Goal: Transaction & Acquisition: Purchase product/service

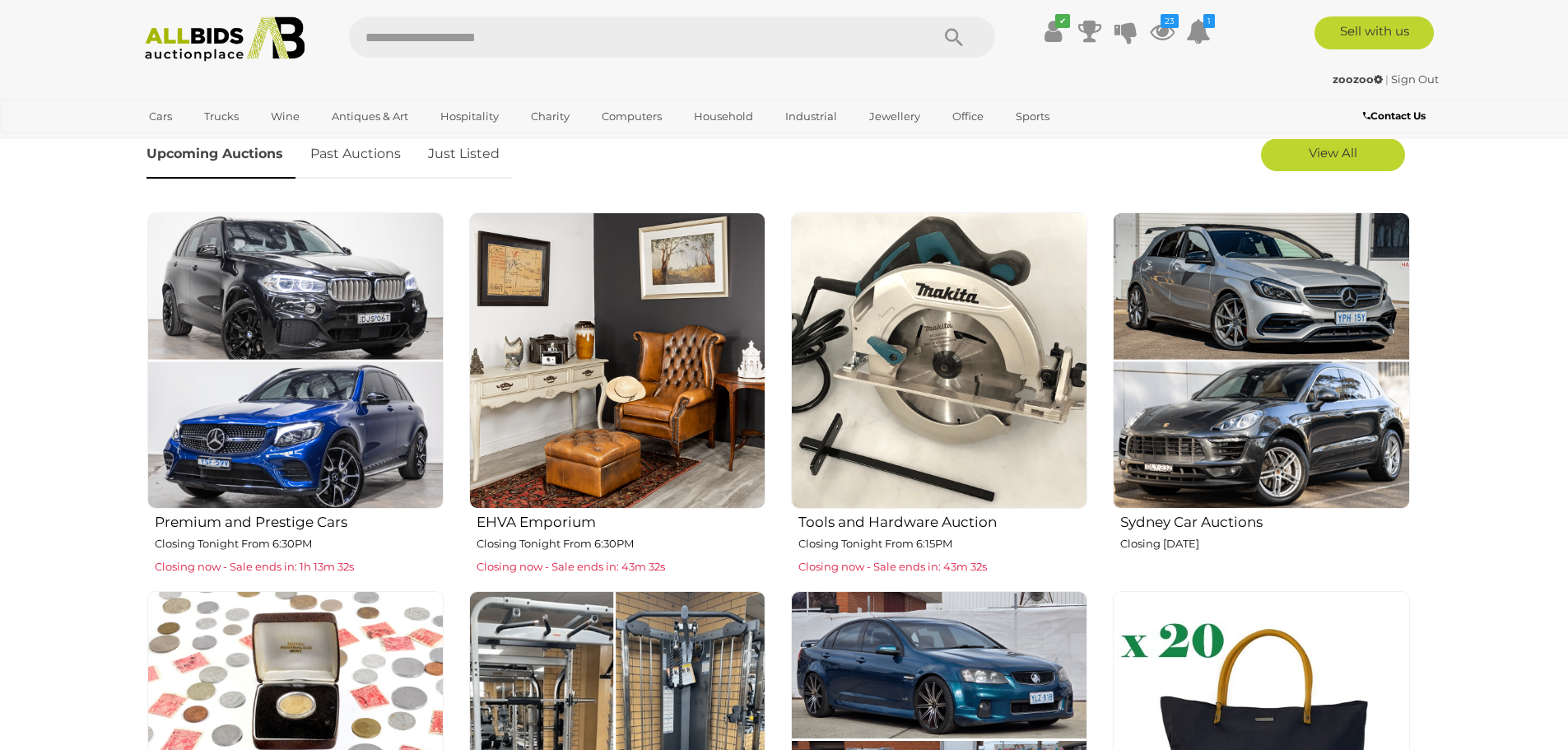
scroll to position [576, 0]
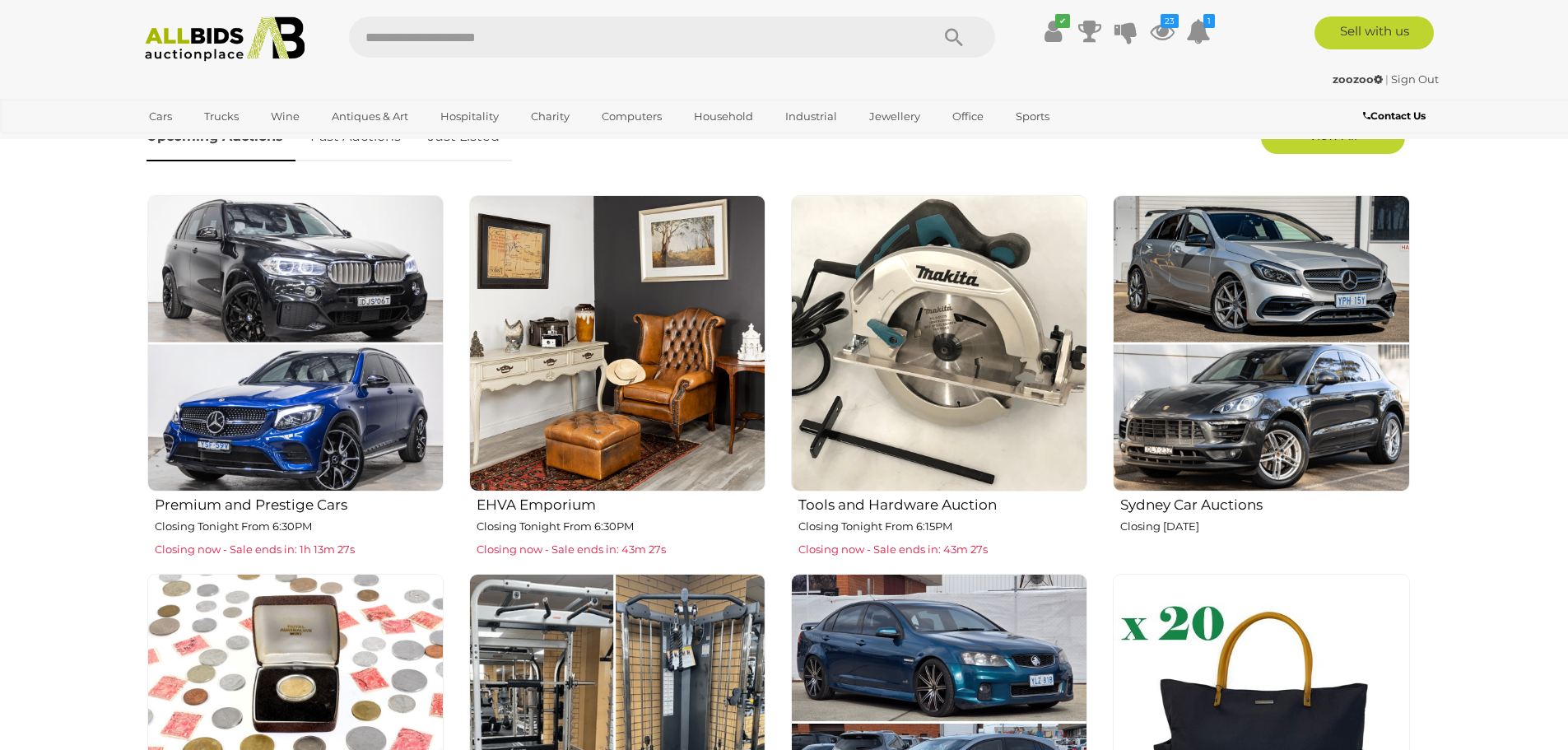
click at [979, 352] on img at bounding box center [938, 343] width 296 height 296
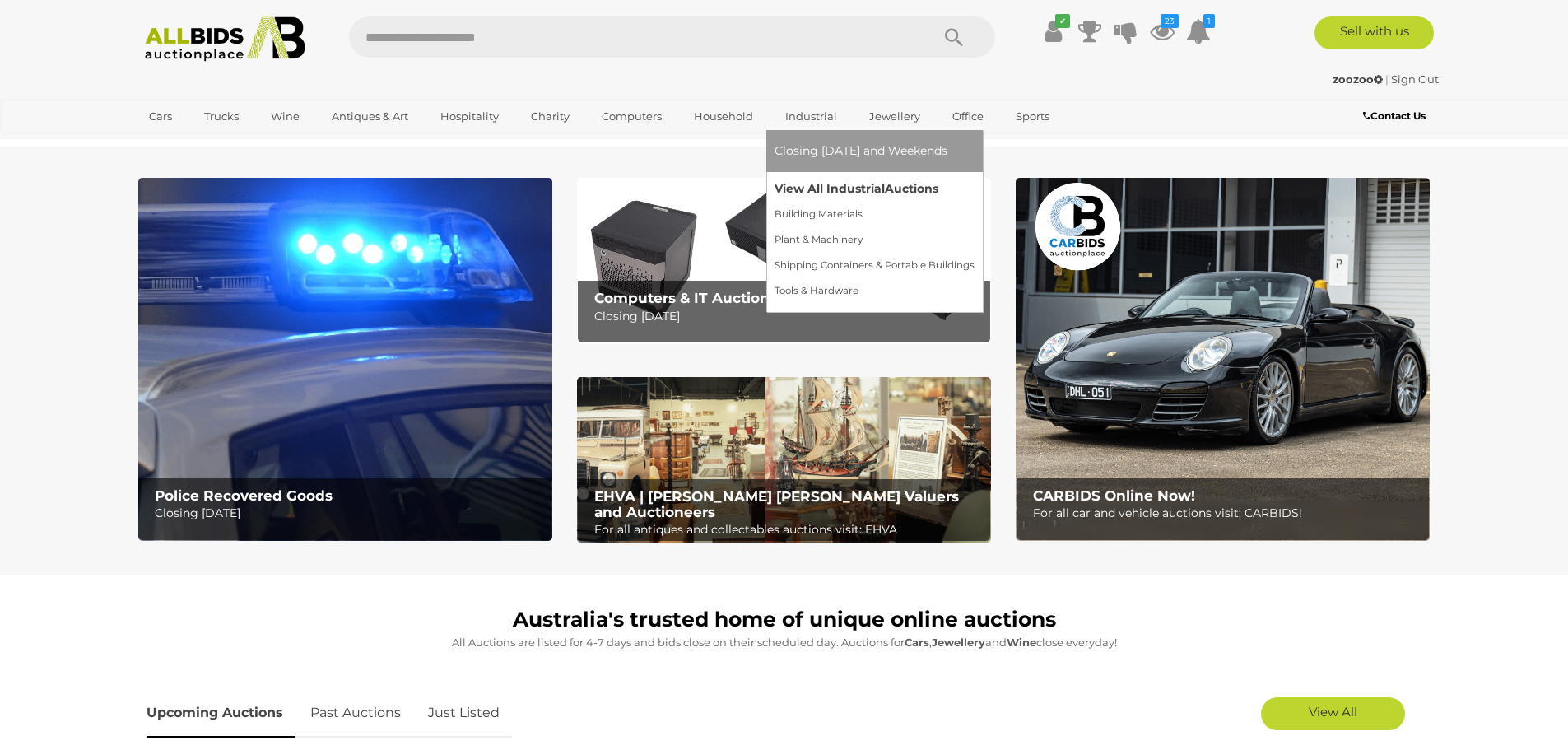
click at [813, 188] on link "View All Industrial Auctions" at bounding box center [874, 189] width 200 height 25
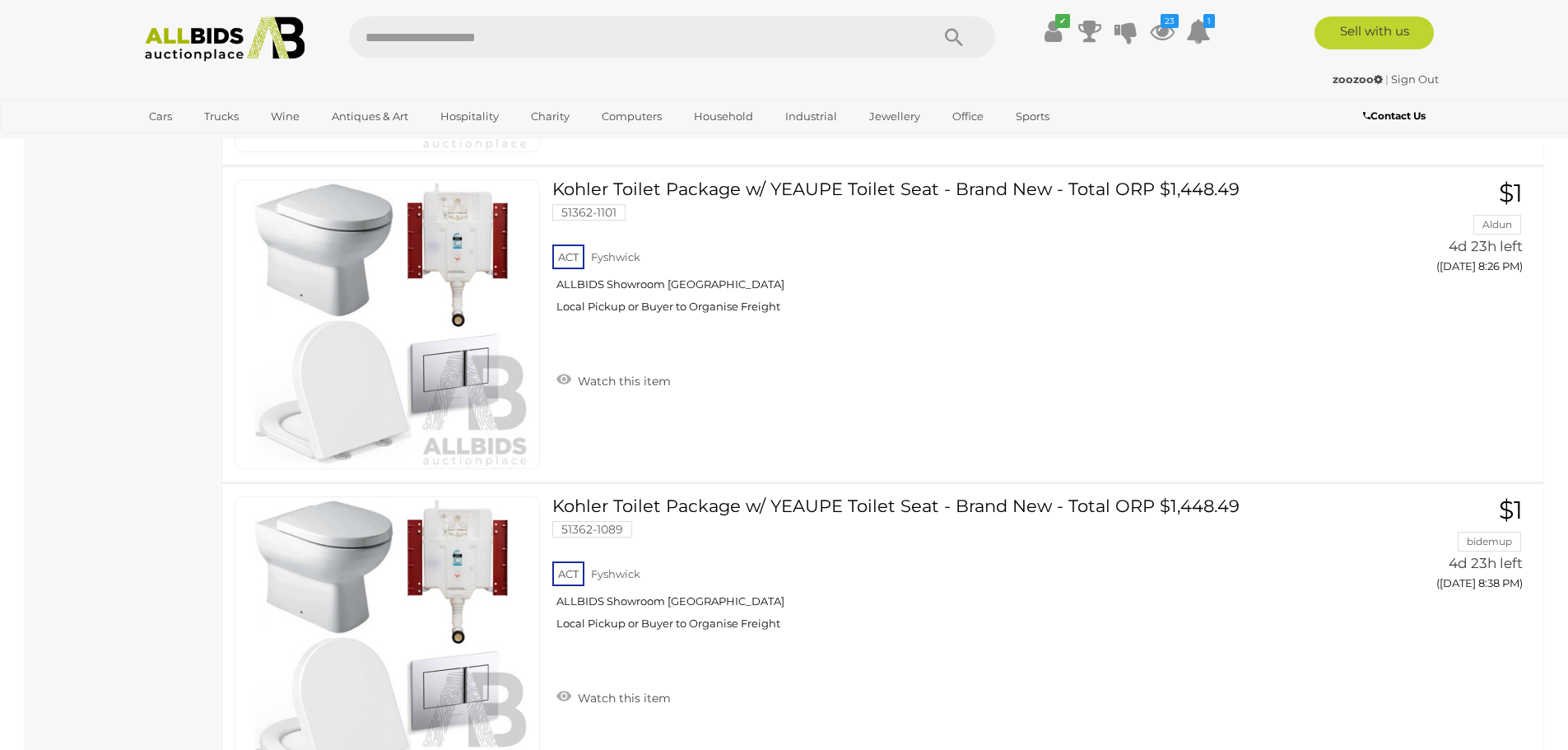
scroll to position [6506, 0]
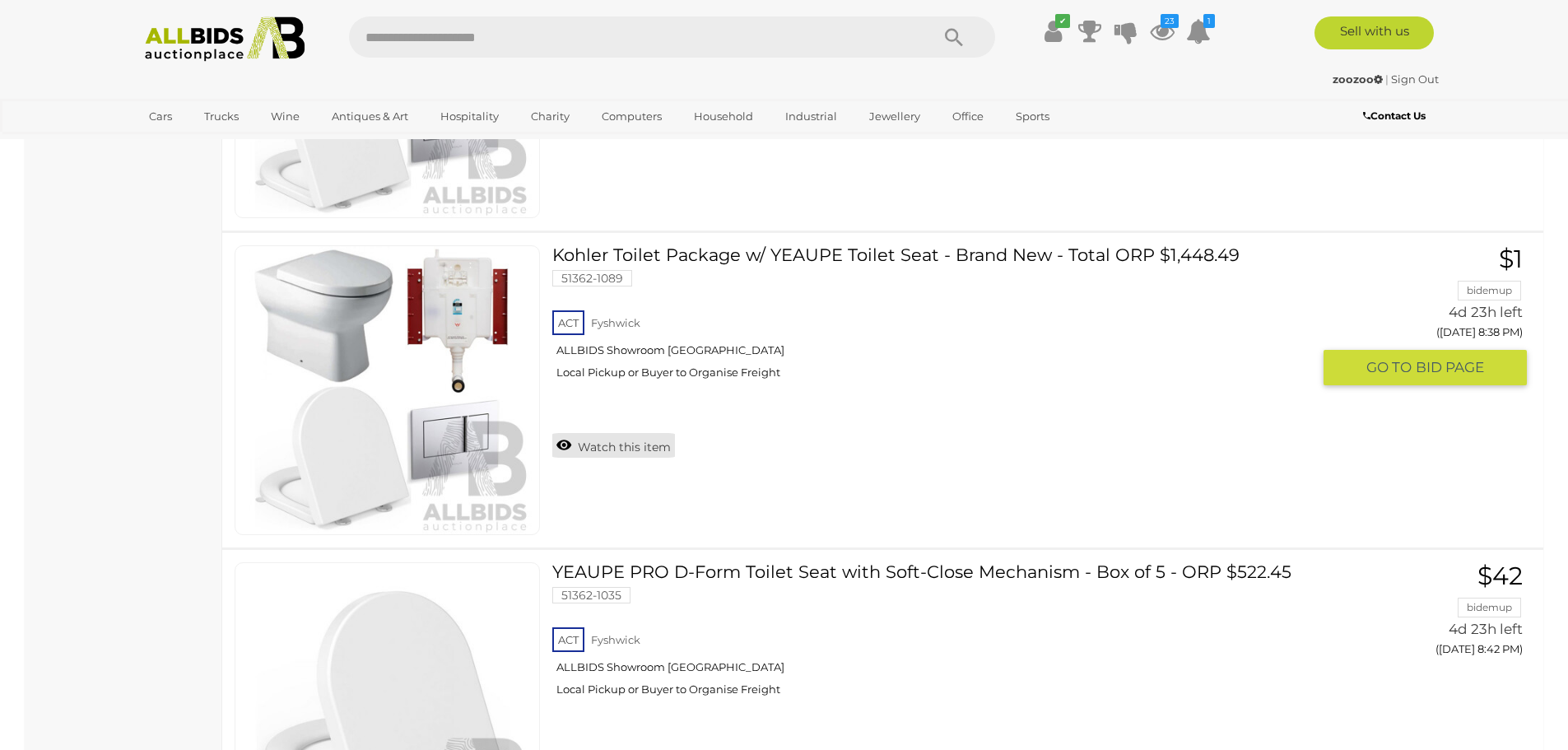
click at [560, 444] on link "Watch this item" at bounding box center [614, 445] width 123 height 25
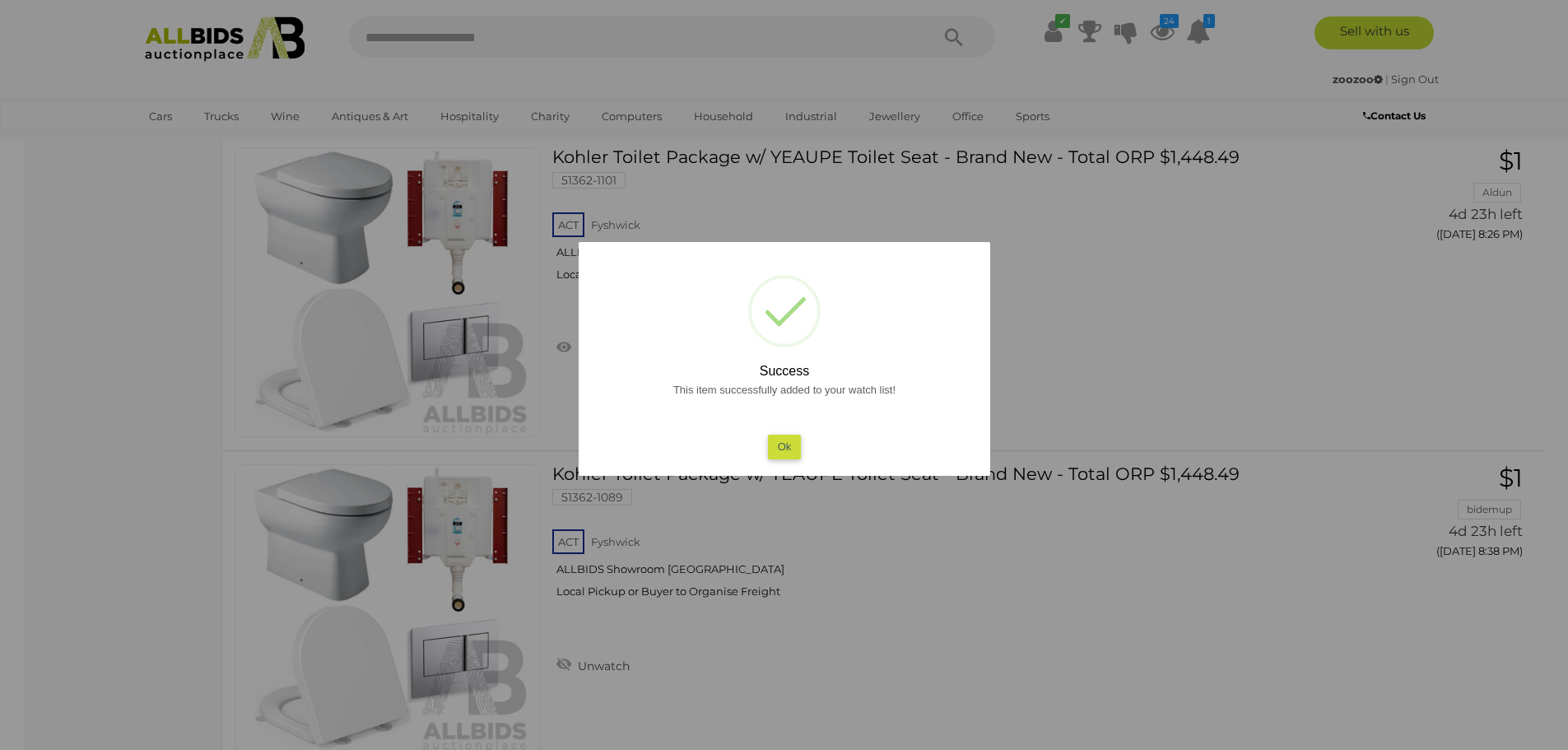
scroll to position [6258, 0]
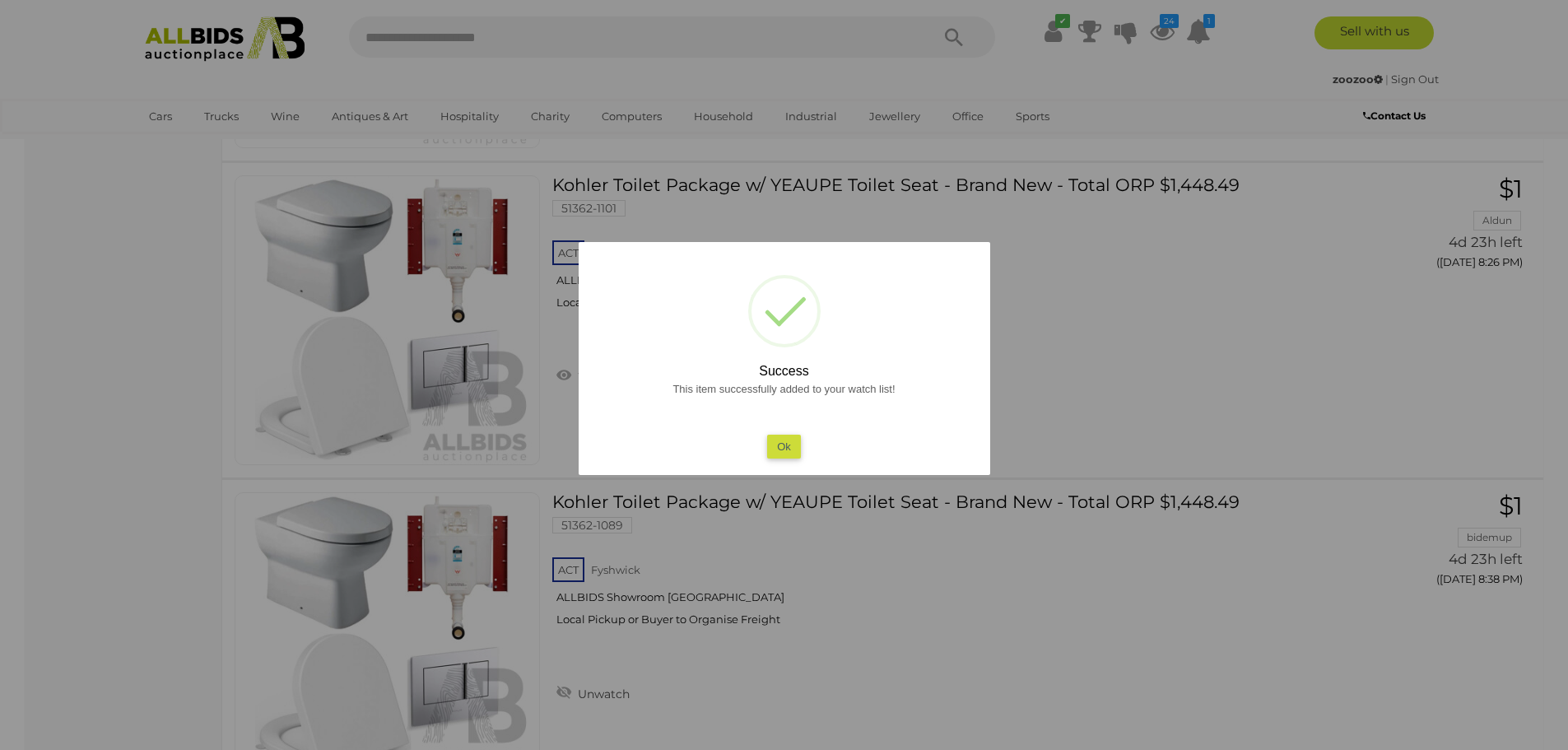
click at [791, 449] on button "Ok" at bounding box center [784, 447] width 33 height 24
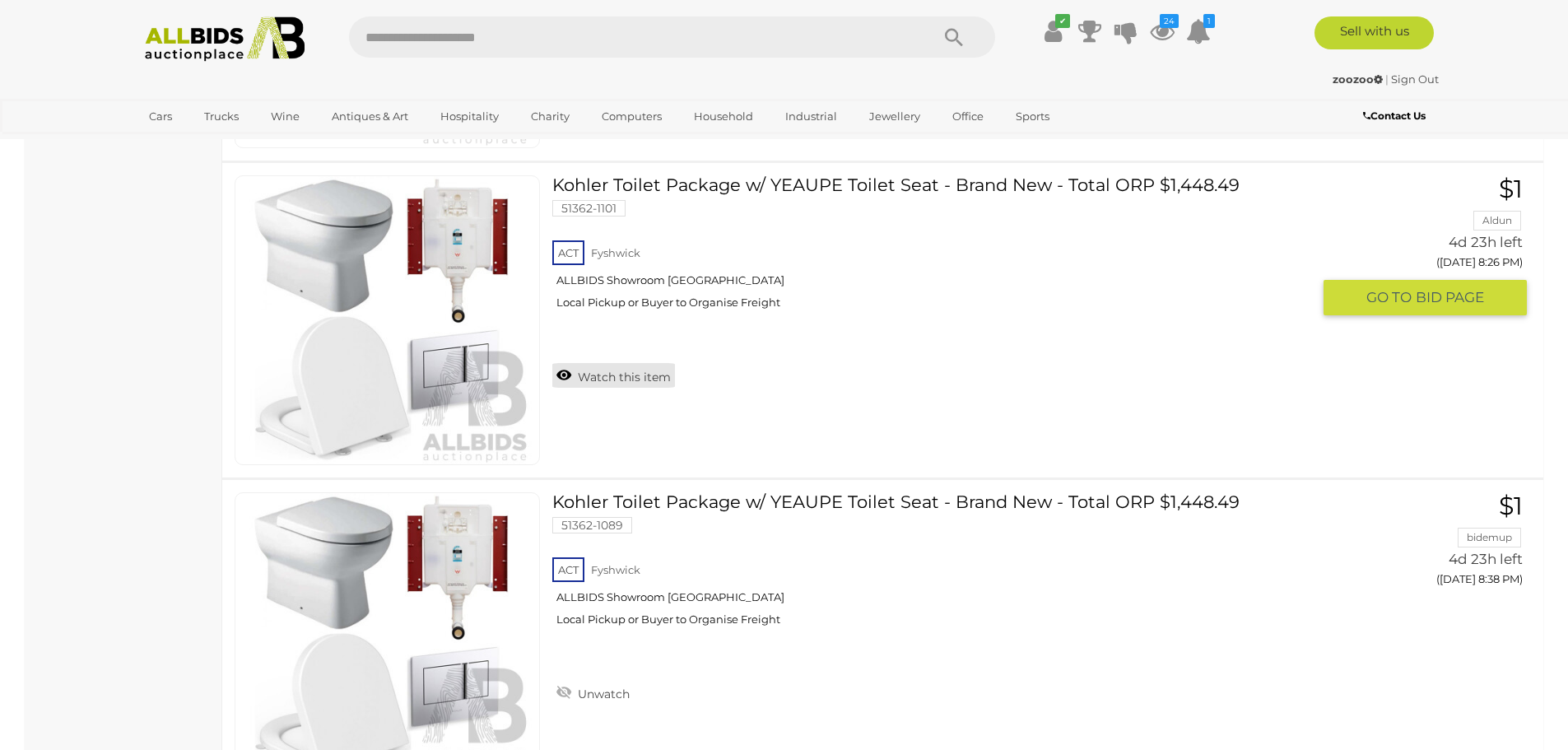
click at [563, 373] on link "Watch this item" at bounding box center [614, 375] width 123 height 25
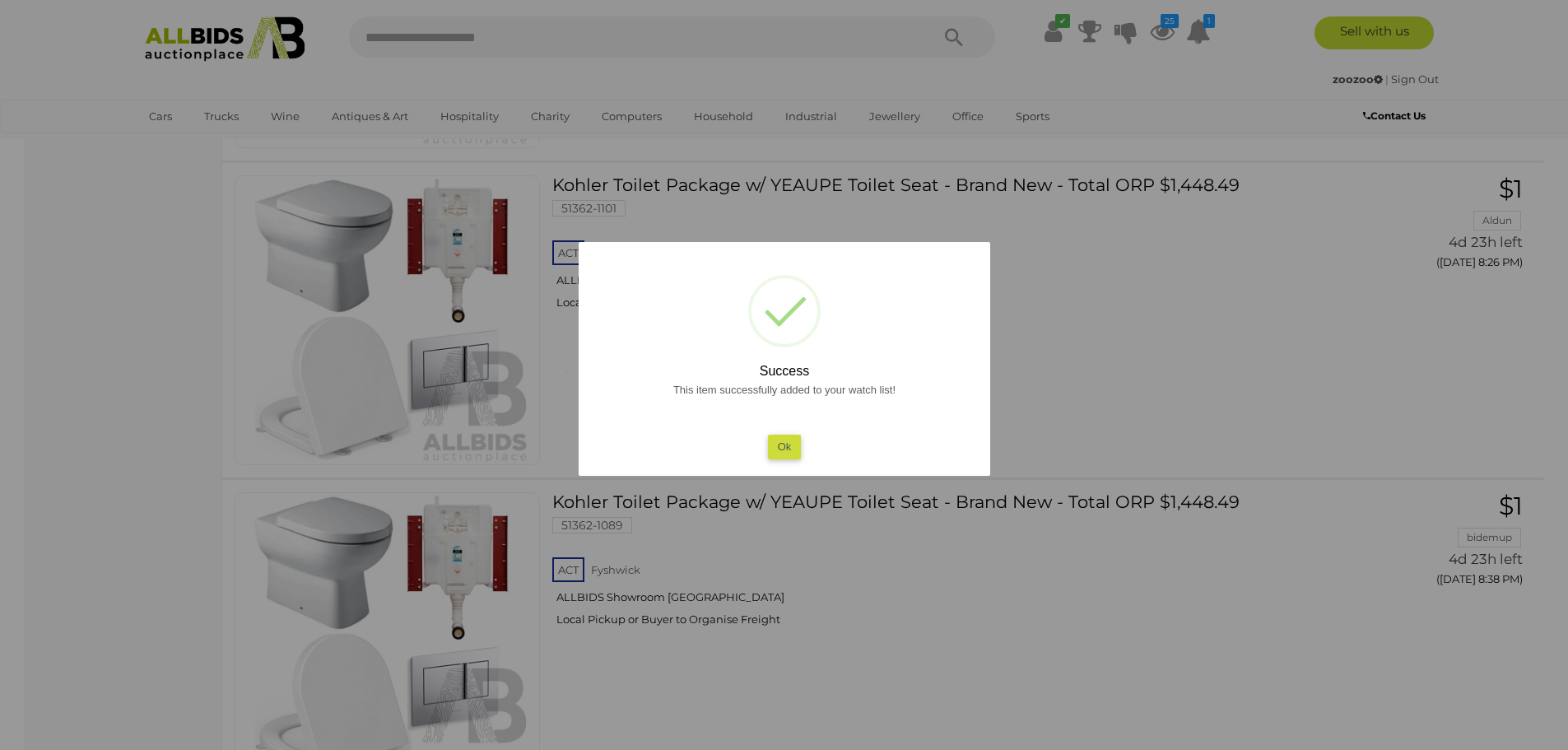
click at [784, 441] on button "Ok" at bounding box center [784, 447] width 33 height 24
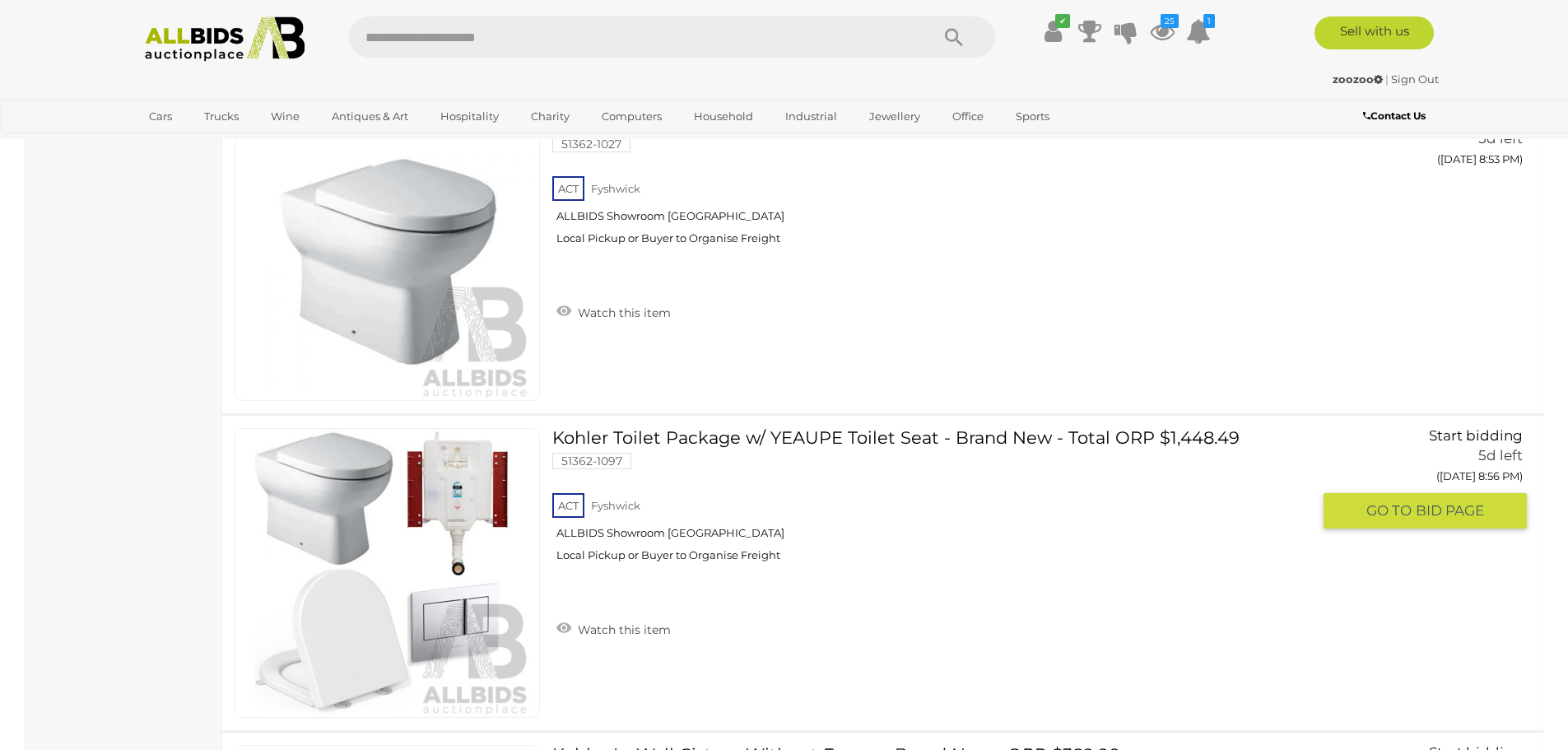
scroll to position [7741, 0]
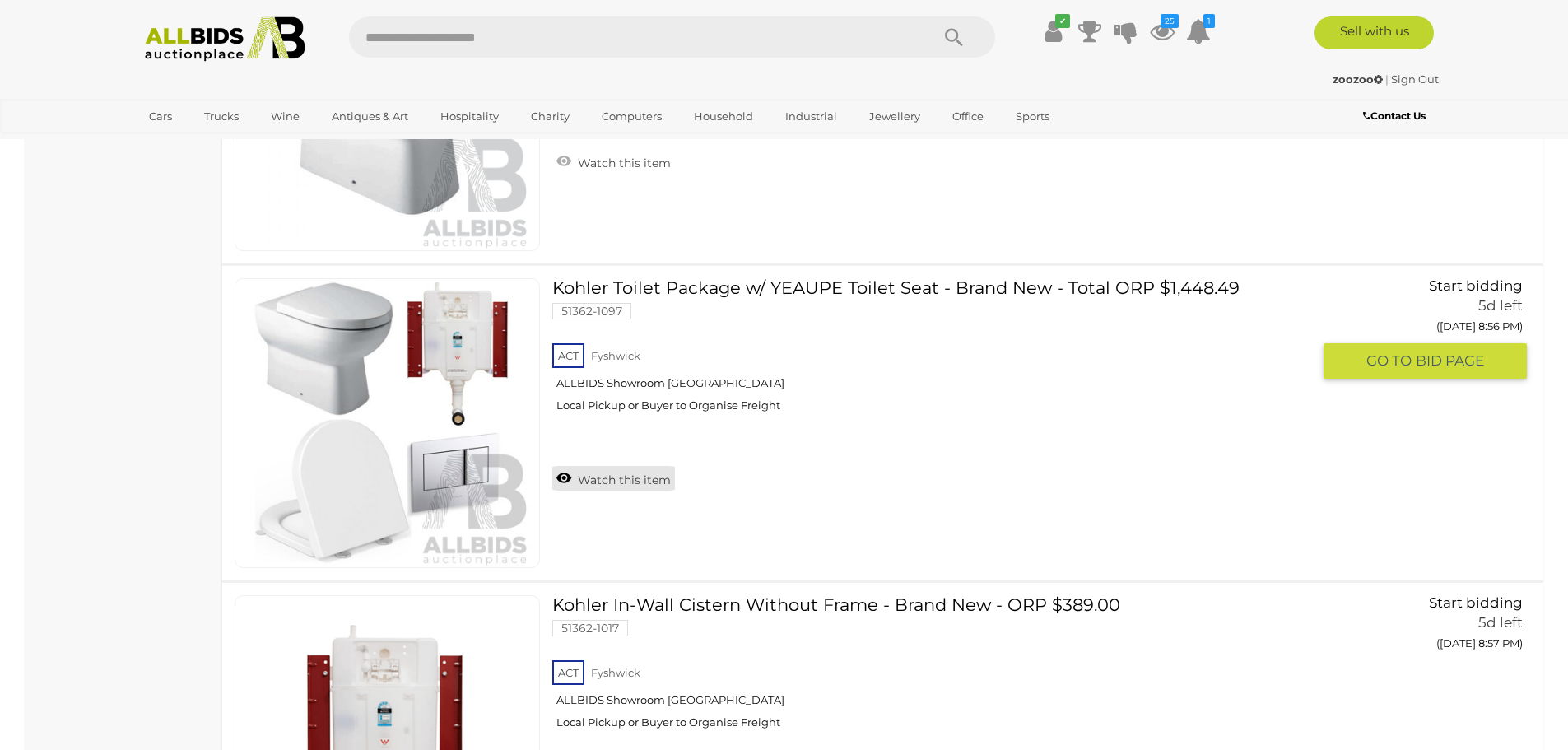
click at [562, 474] on link "Watch this item" at bounding box center [614, 479] width 123 height 25
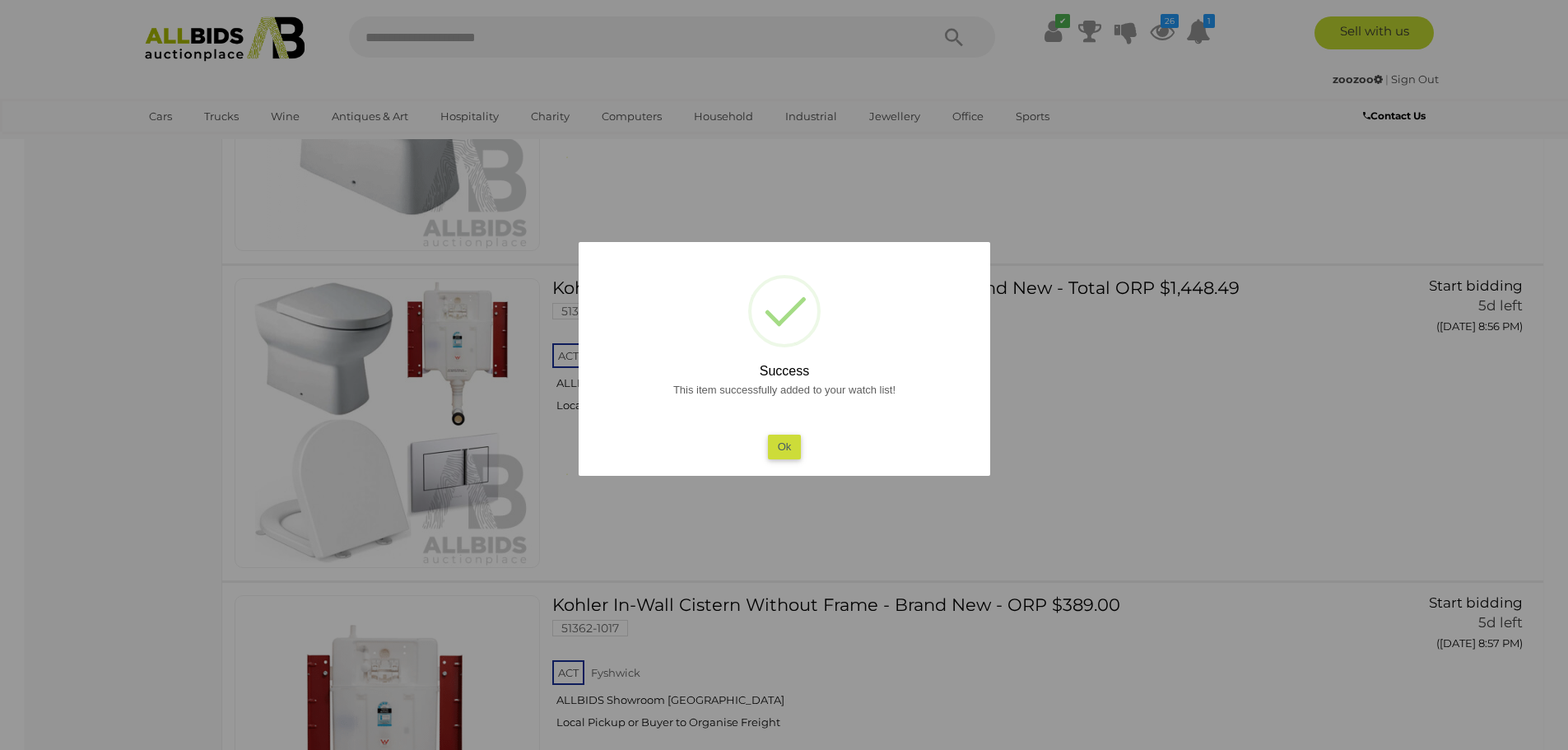
click at [789, 441] on button "Ok" at bounding box center [784, 447] width 33 height 24
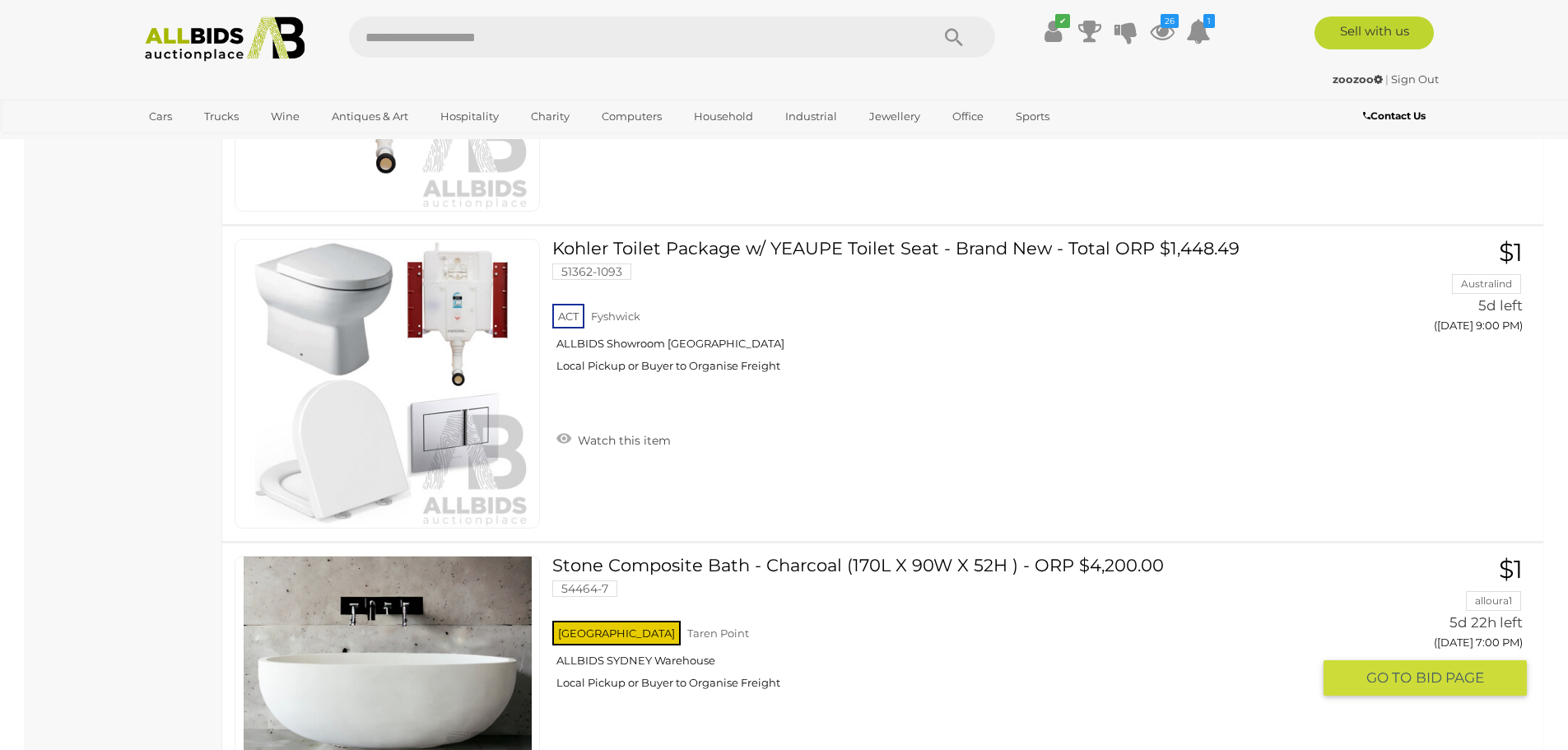
scroll to position [8400, 0]
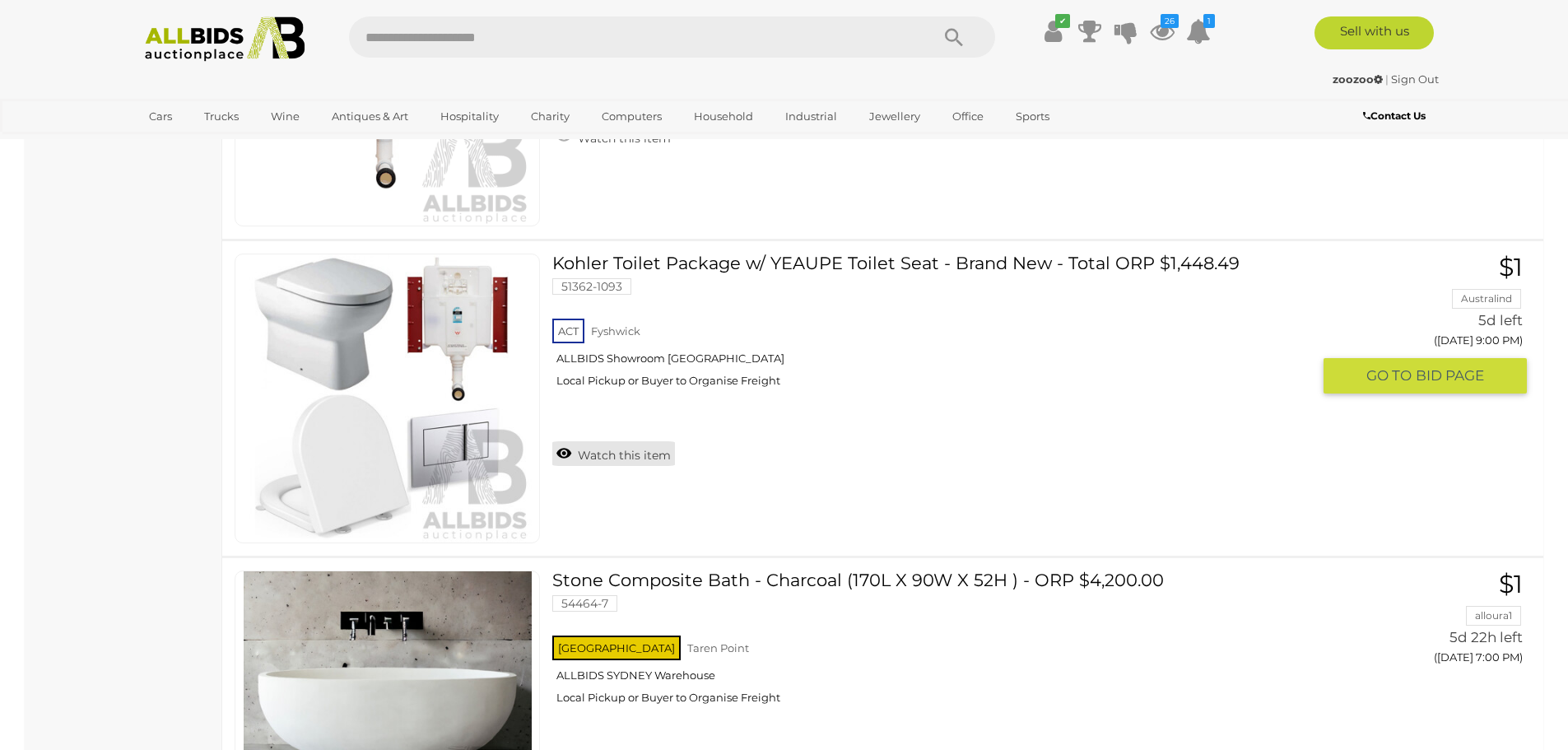
click at [563, 450] on link "Watch this item" at bounding box center [614, 454] width 123 height 25
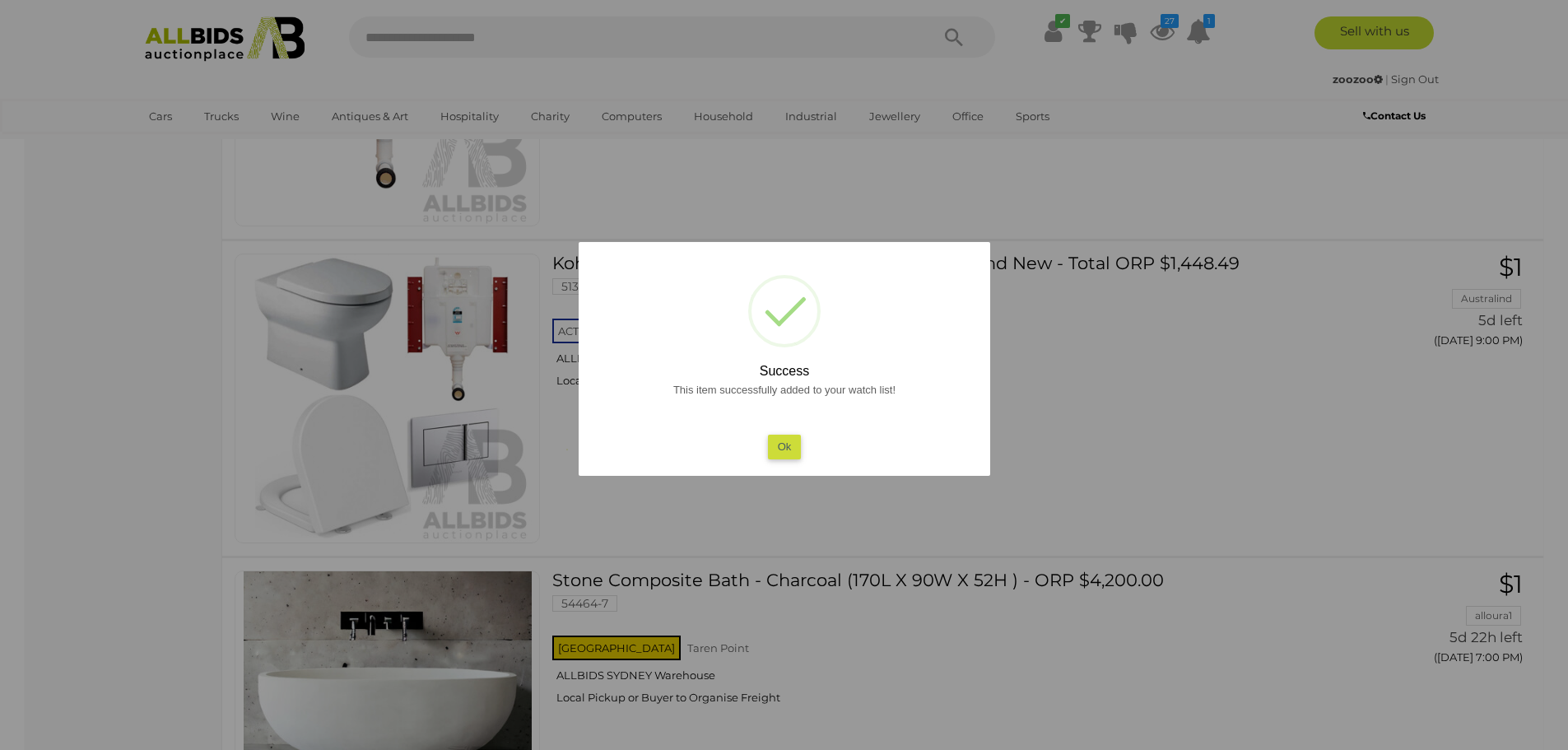
click at [791, 445] on button "Ok" at bounding box center [784, 447] width 33 height 24
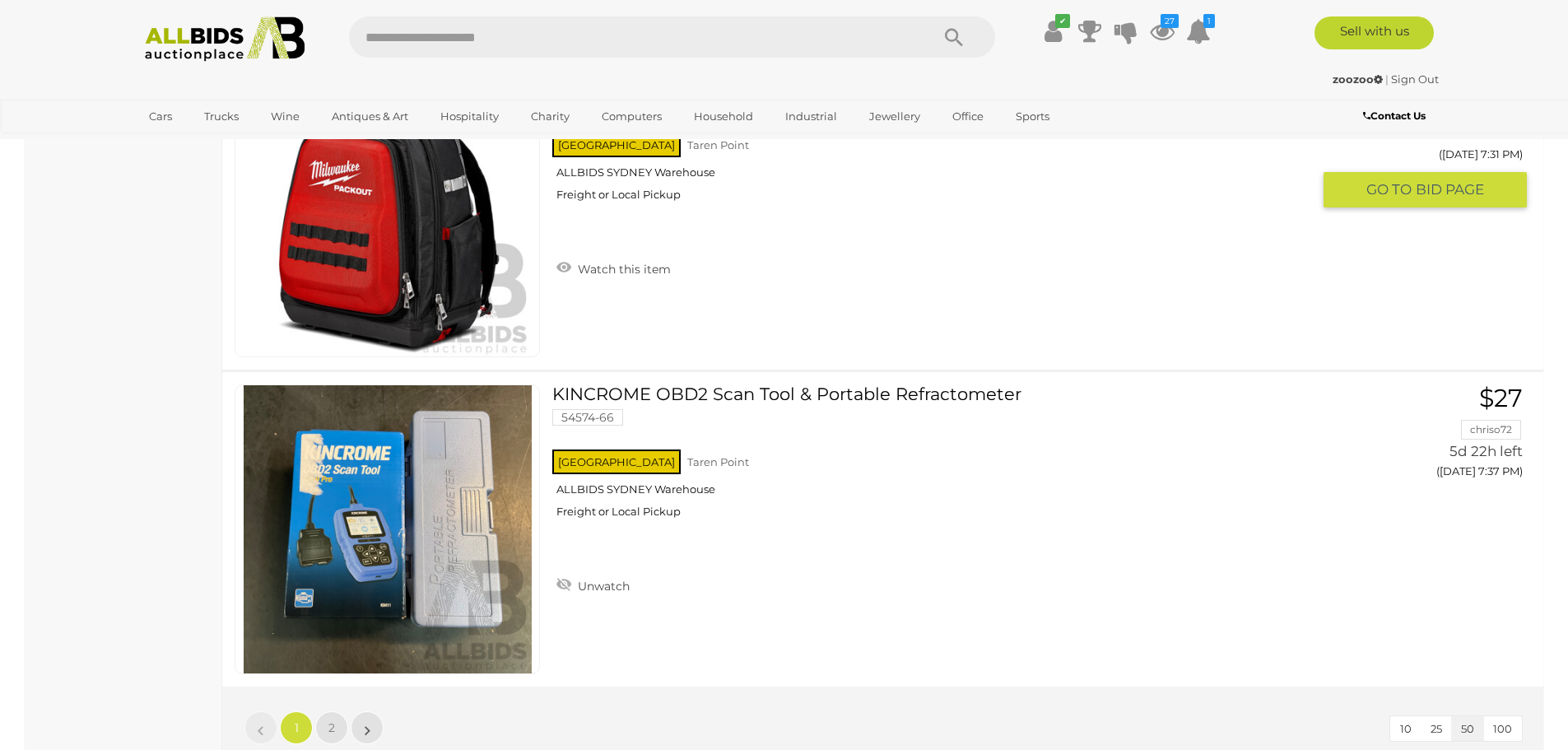
scroll to position [15729, 0]
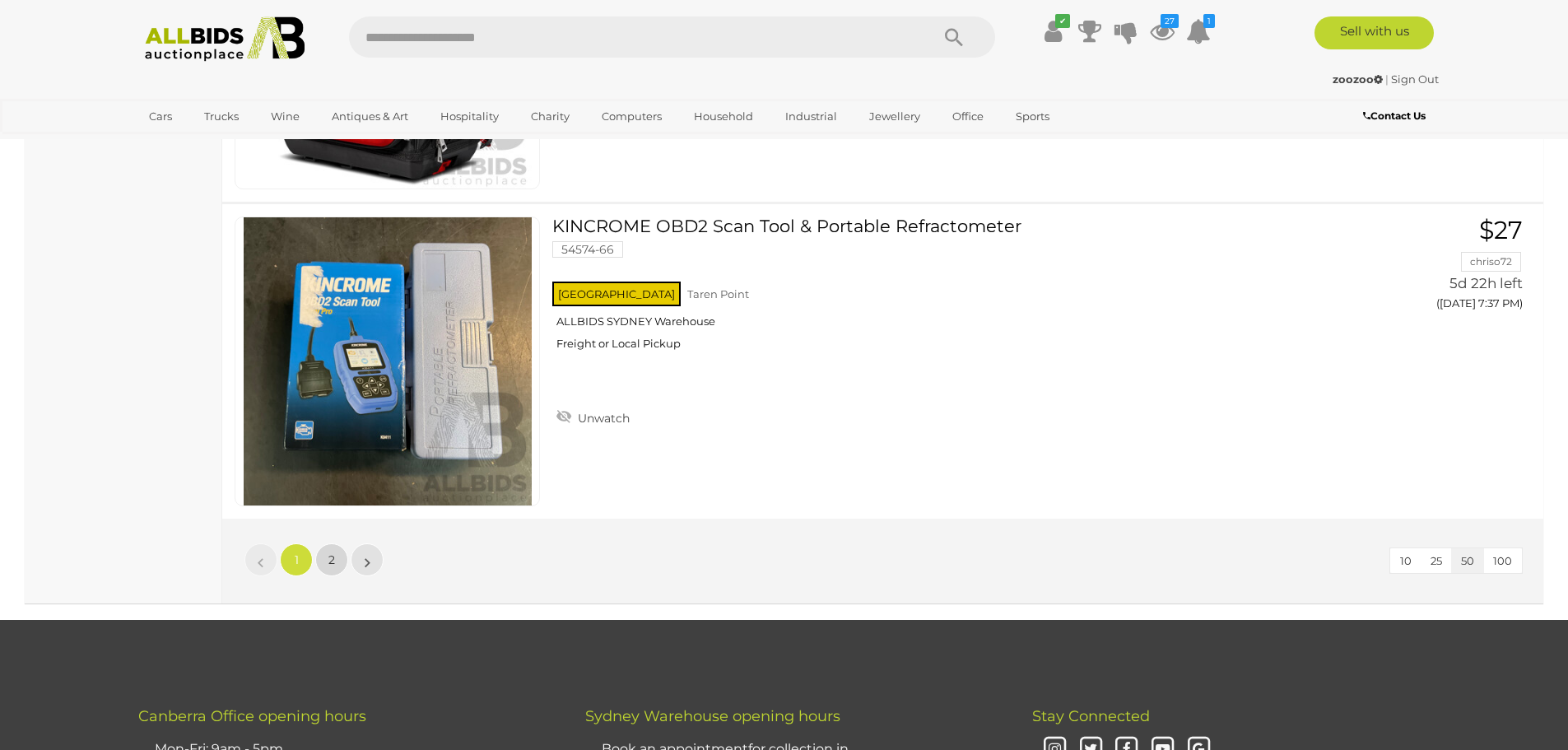
click at [332, 559] on span "2" at bounding box center [332, 560] width 7 height 15
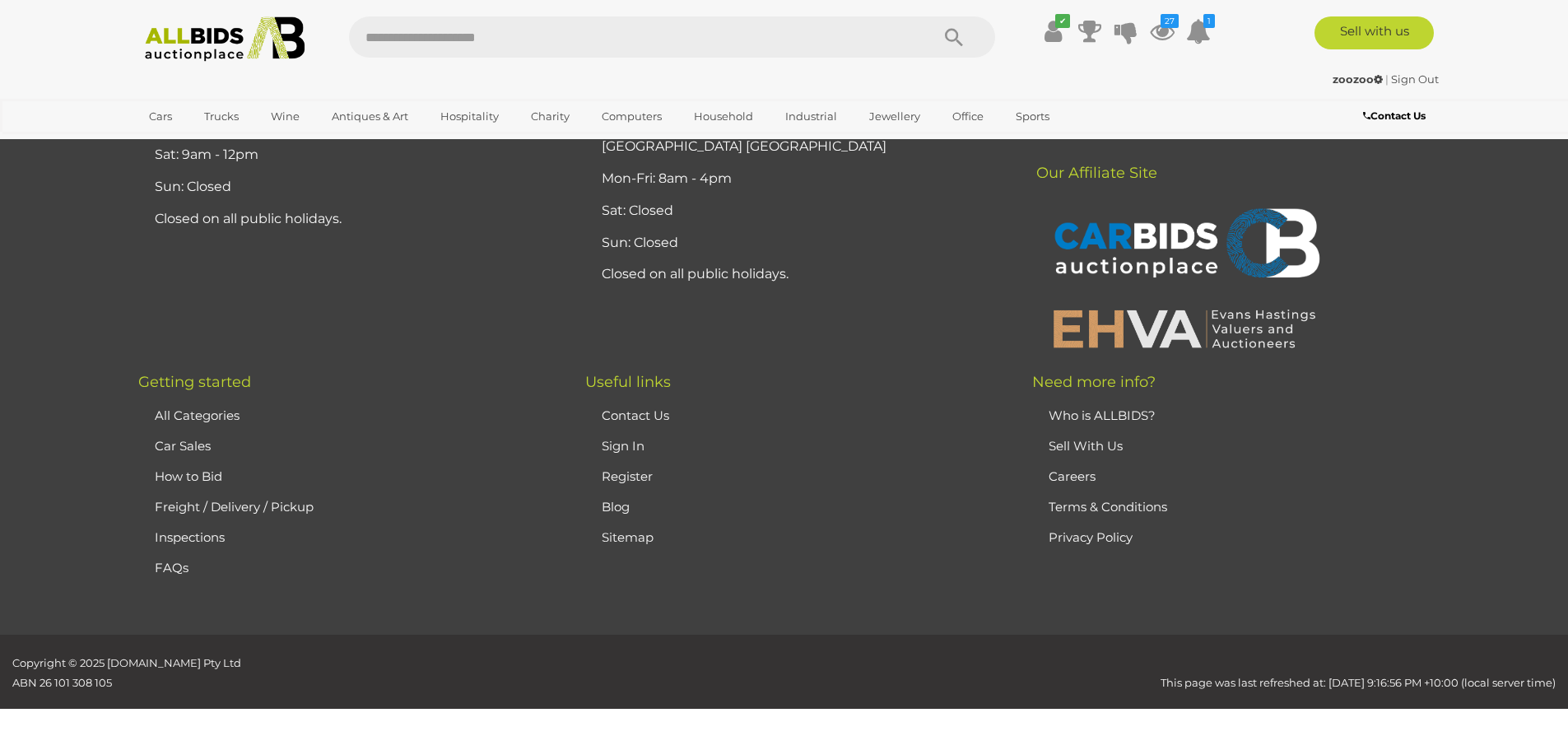
scroll to position [230, 0]
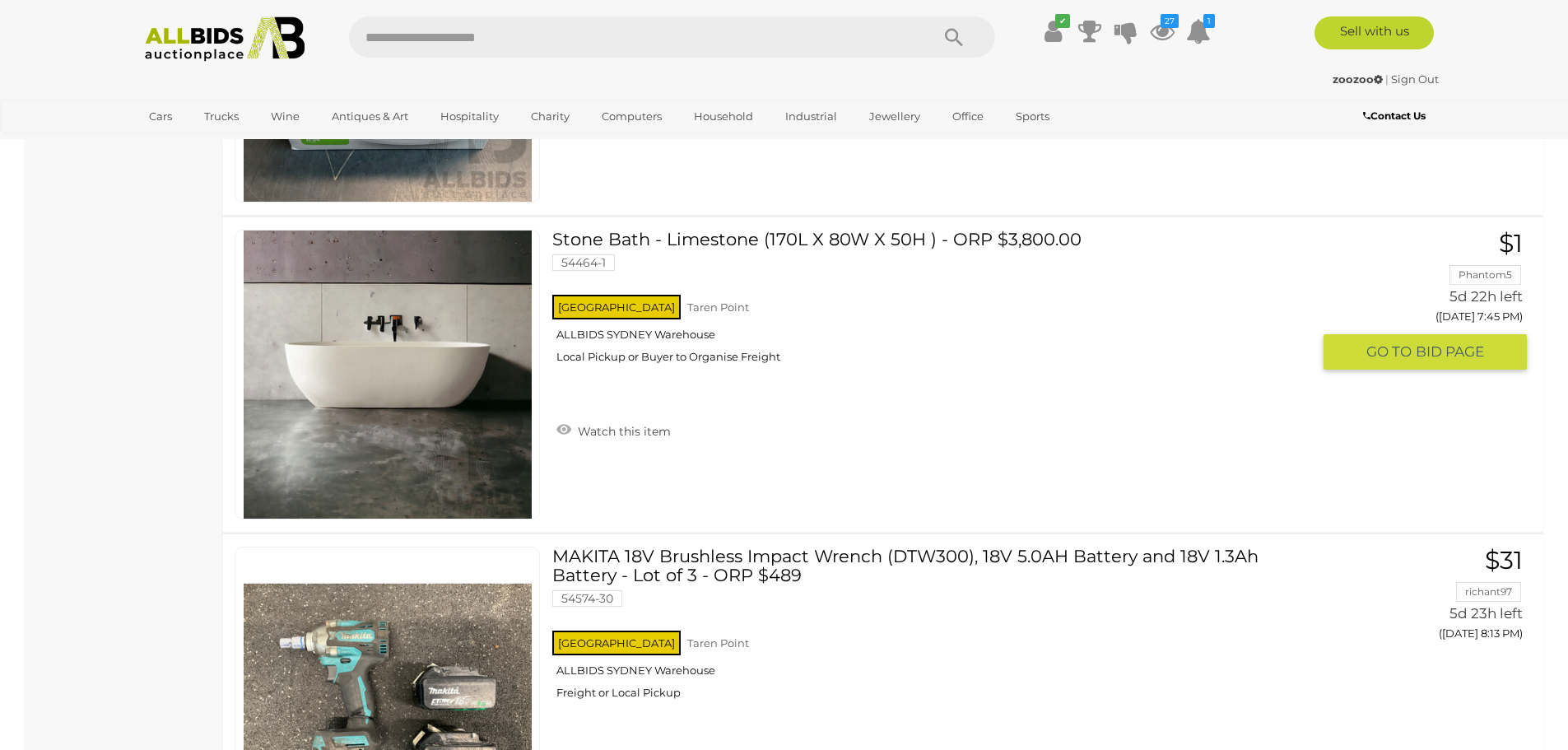
scroll to position [1137, 0]
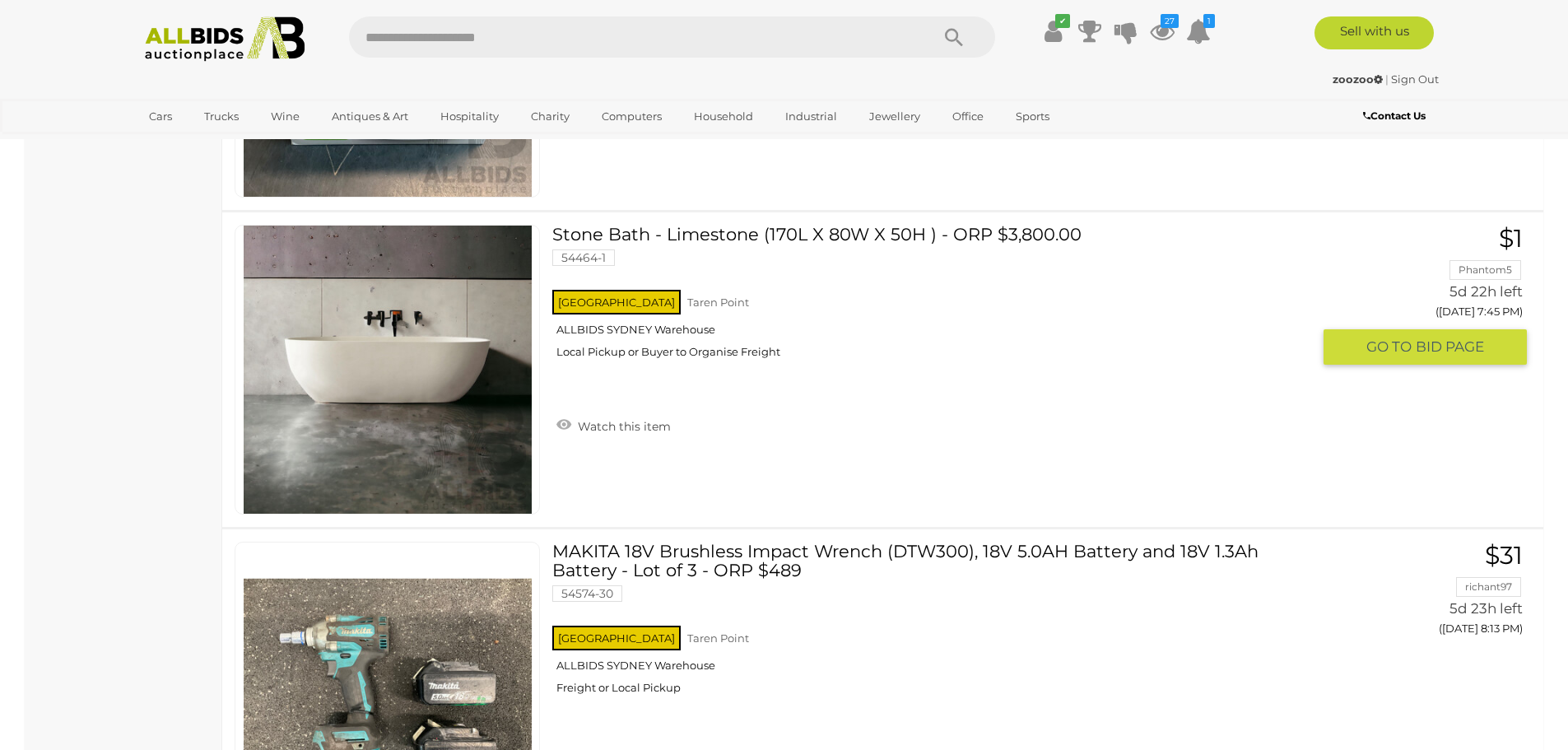
click at [565, 423] on link "Watch this item" at bounding box center [614, 425] width 123 height 25
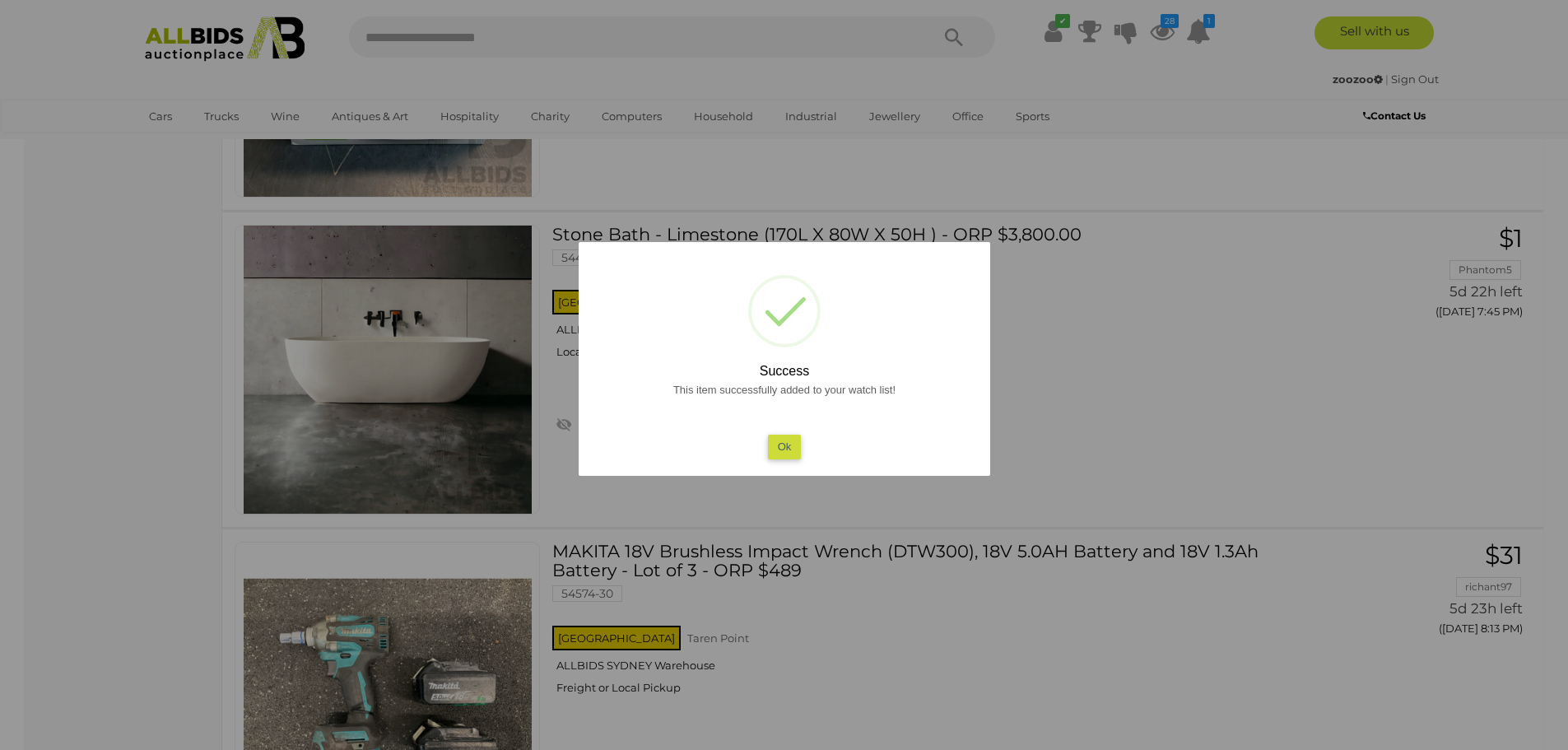
click at [788, 449] on button "Ok" at bounding box center [784, 447] width 33 height 24
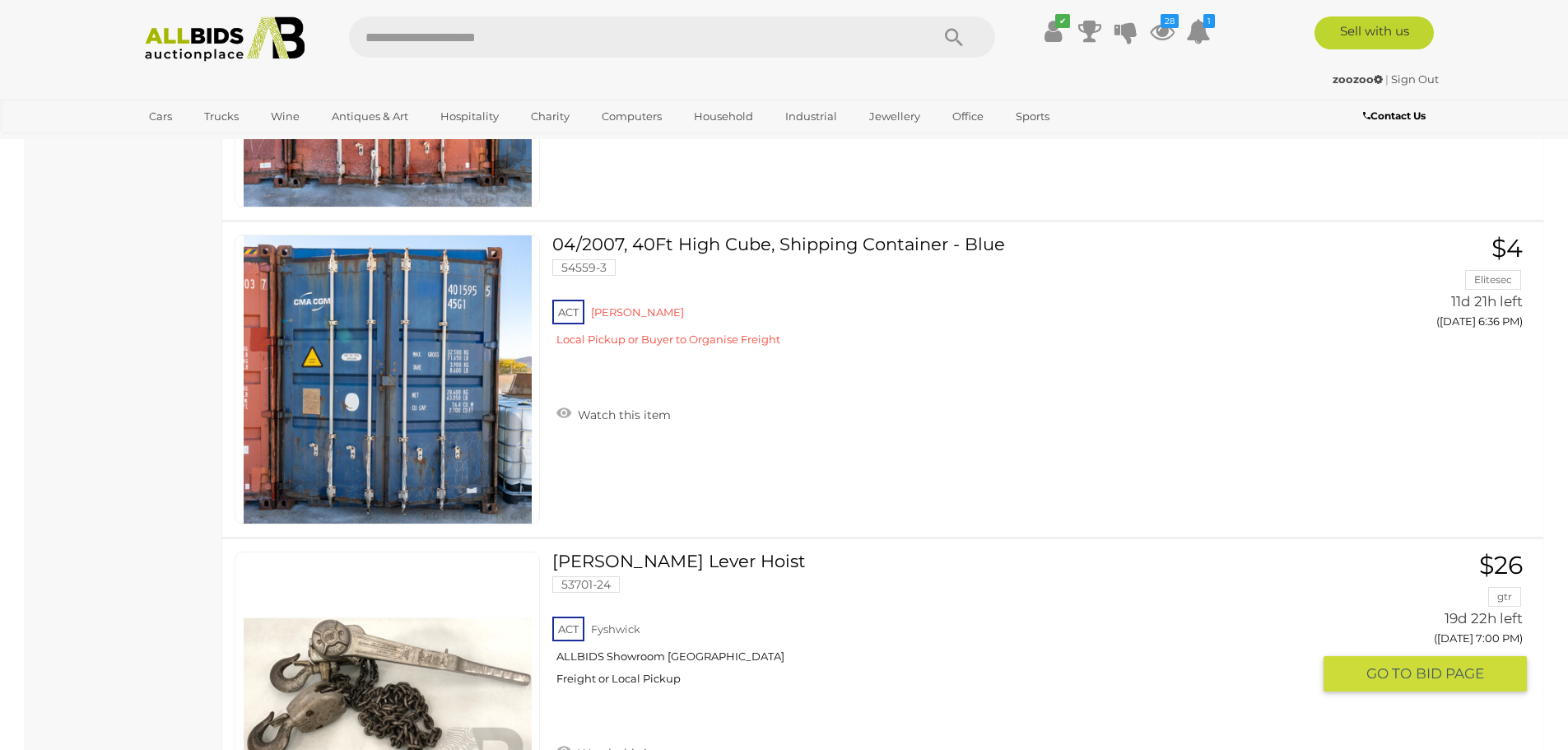
scroll to position [4842, 0]
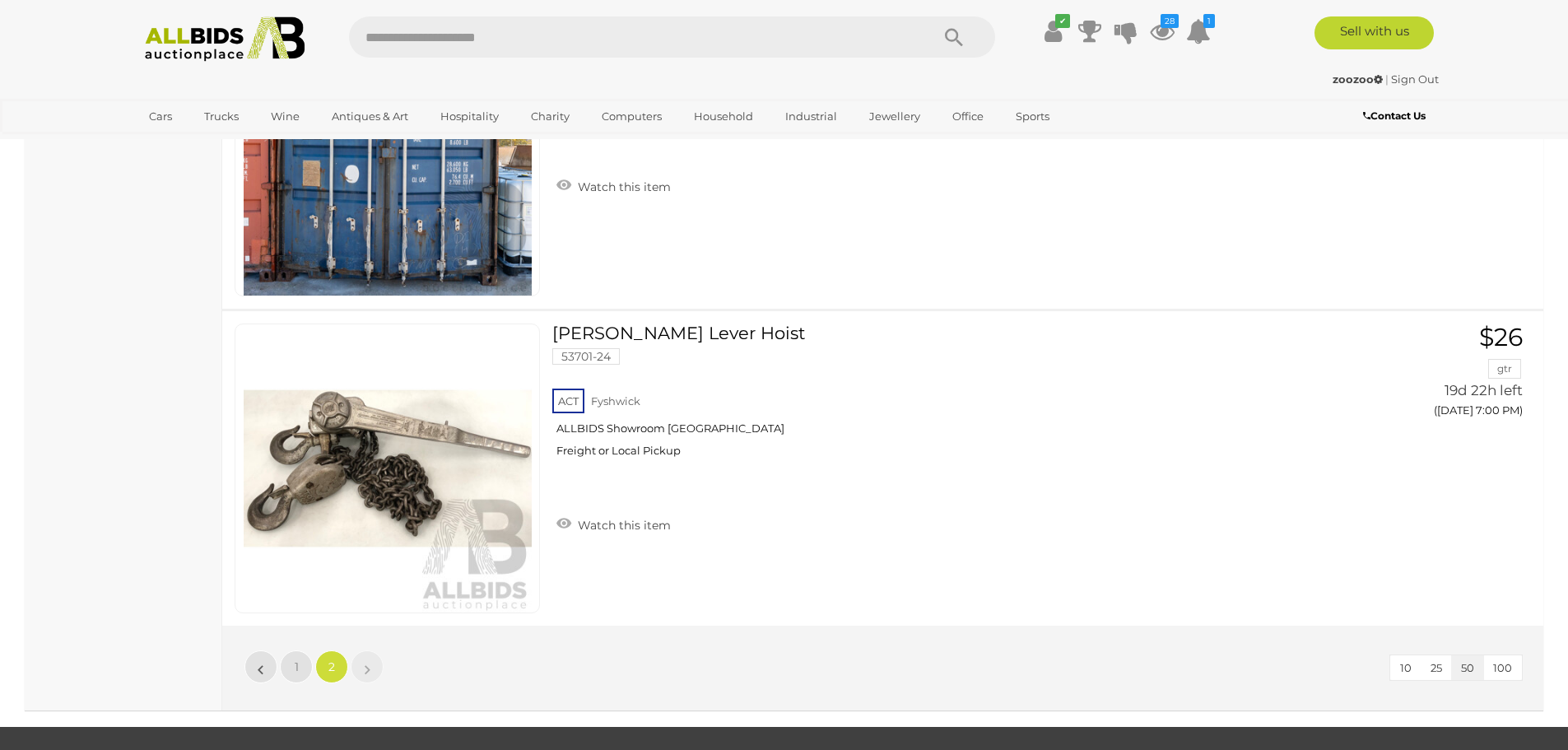
scroll to position [230, 0]
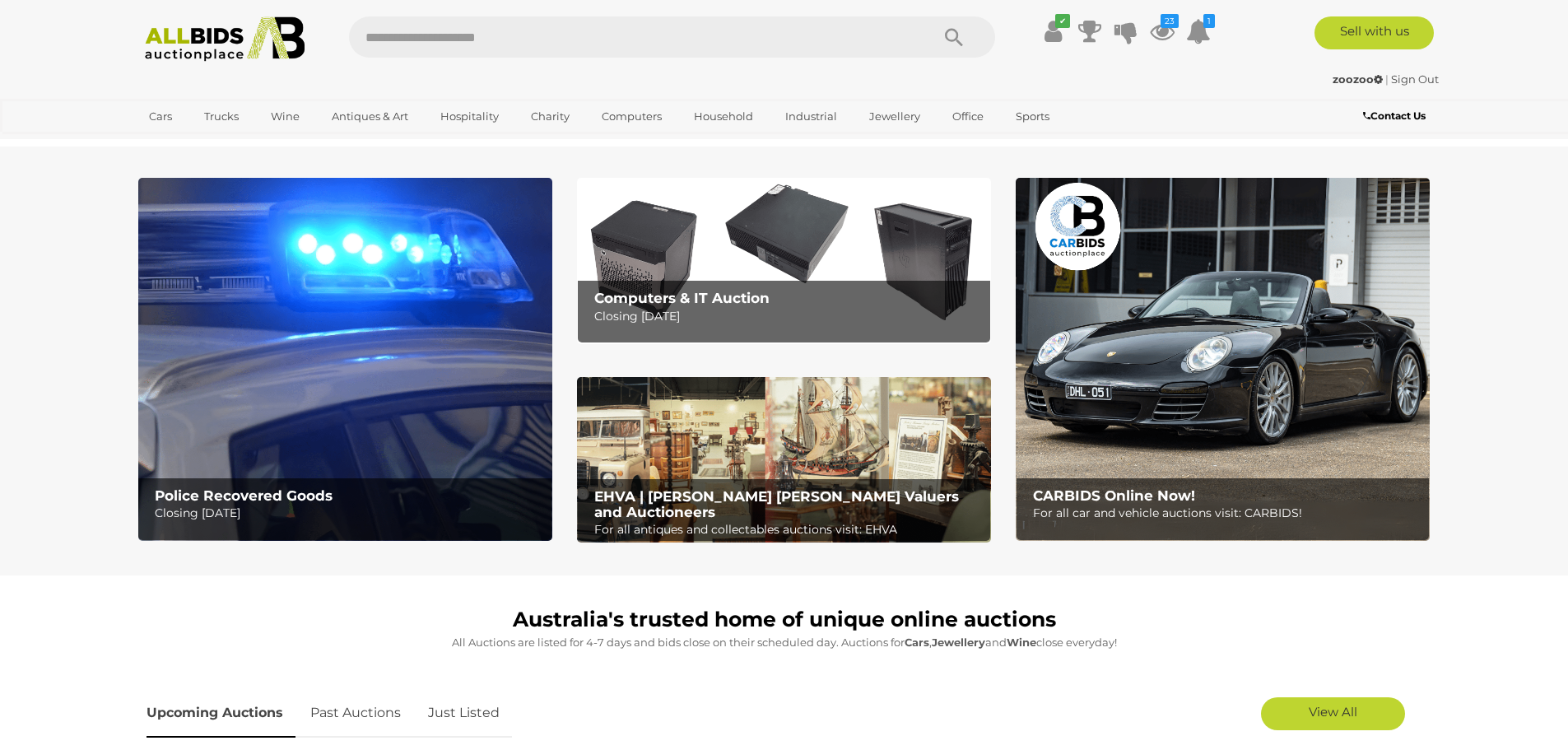
click at [305, 333] on img at bounding box center [346, 359] width 414 height 363
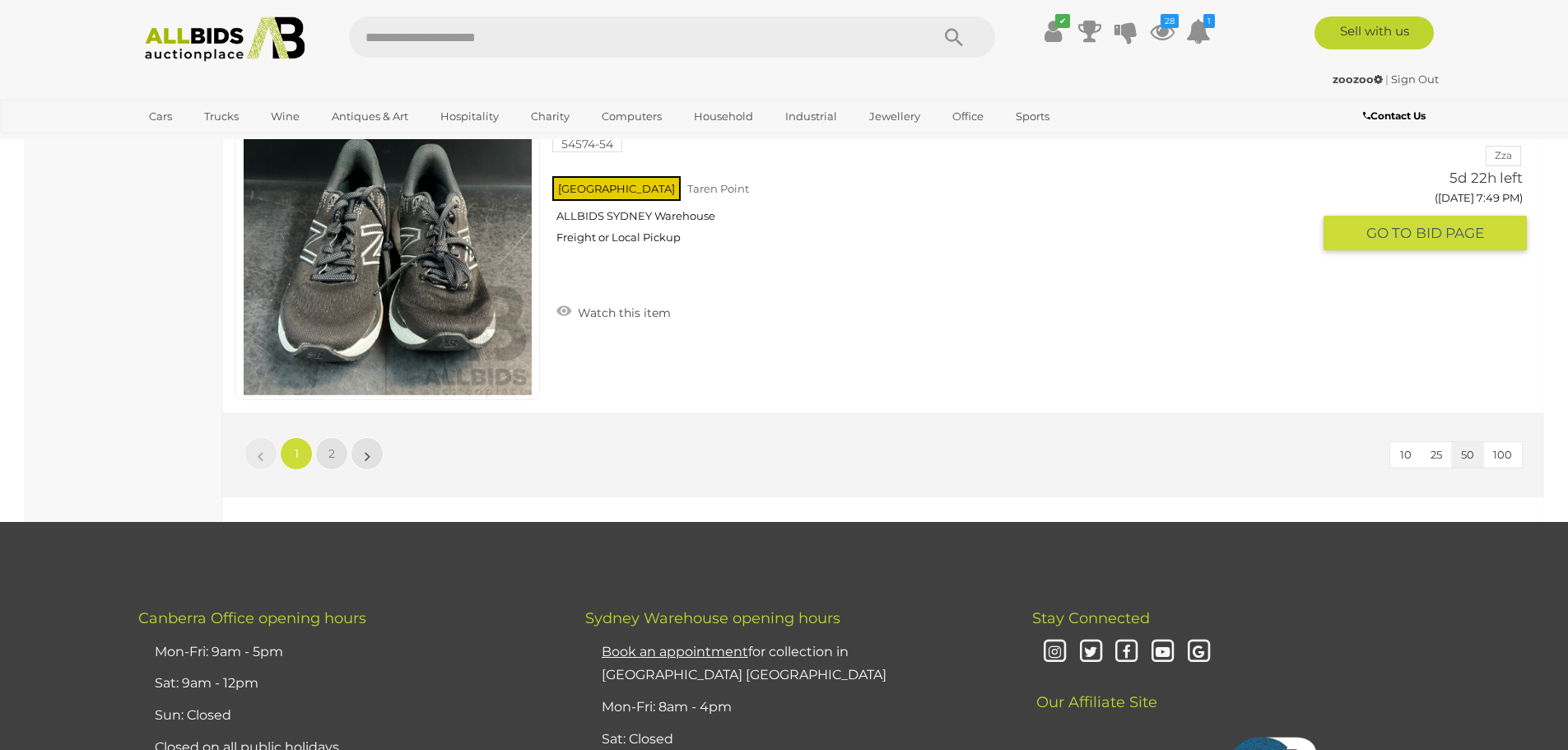
scroll to position [15810, 0]
